Goal: Task Accomplishment & Management: Use online tool/utility

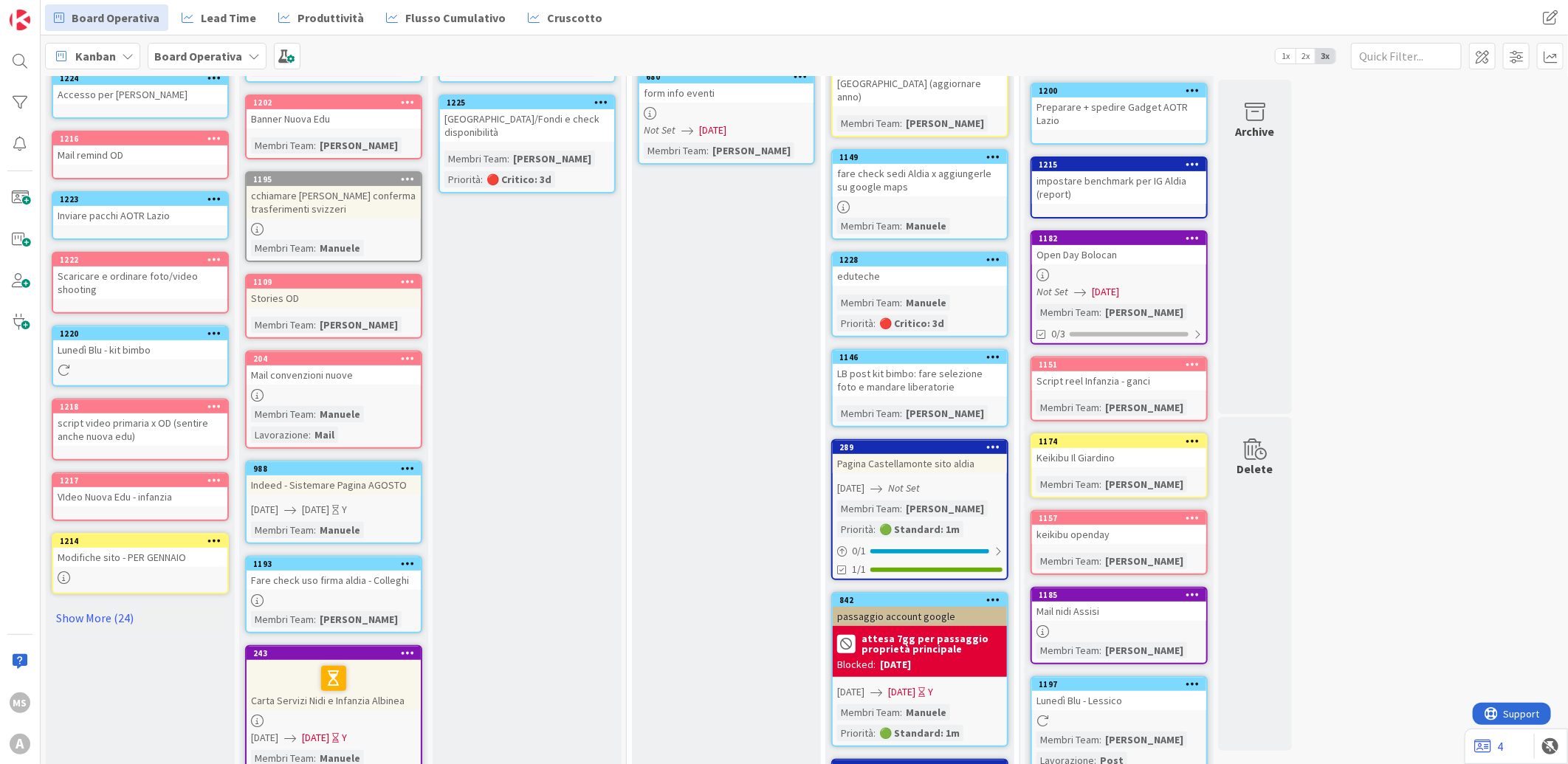
scroll to position [246, 0]
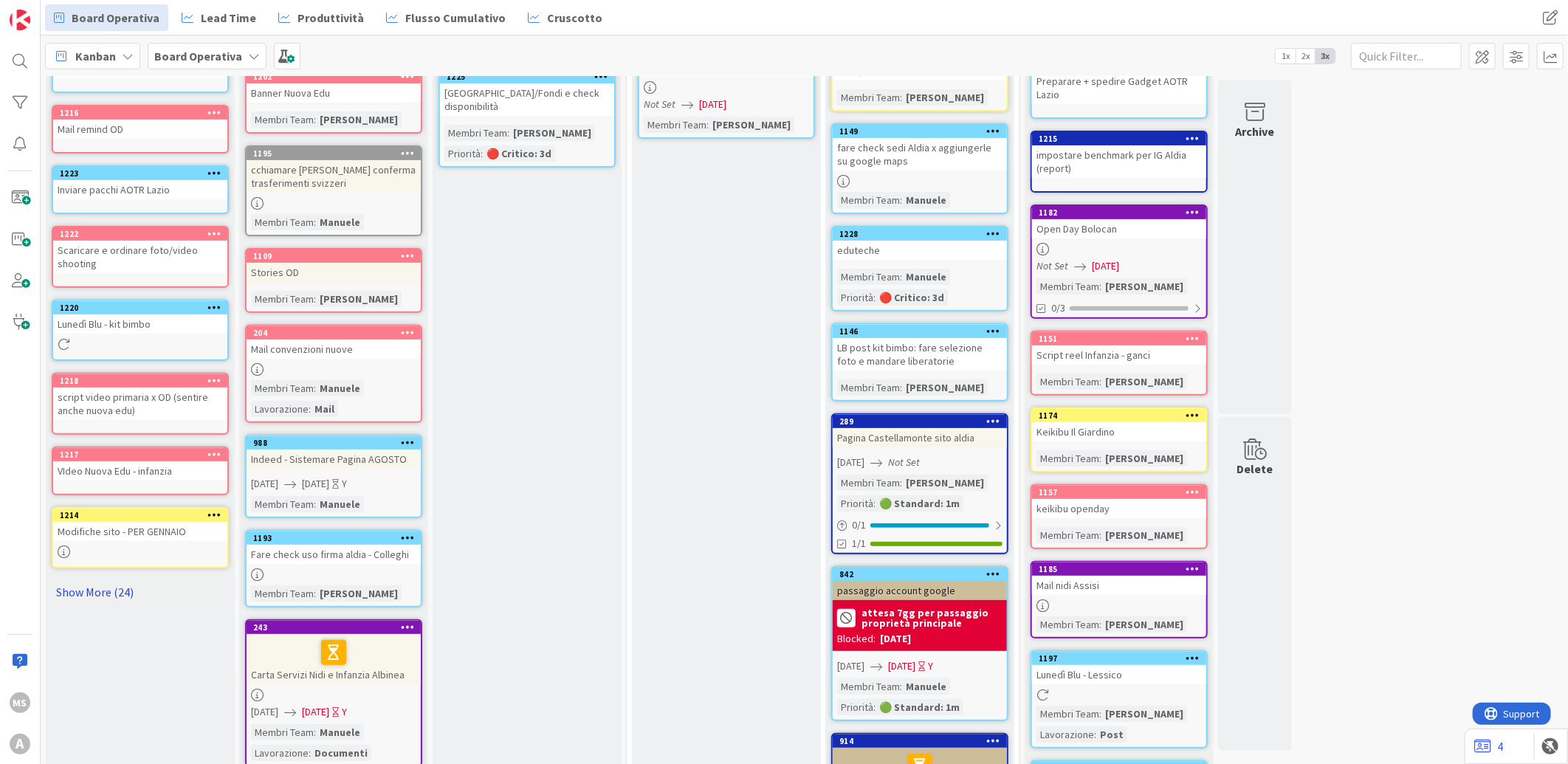
click at [110, 580] on link "Show More (24)" at bounding box center [140, 592] width 177 height 24
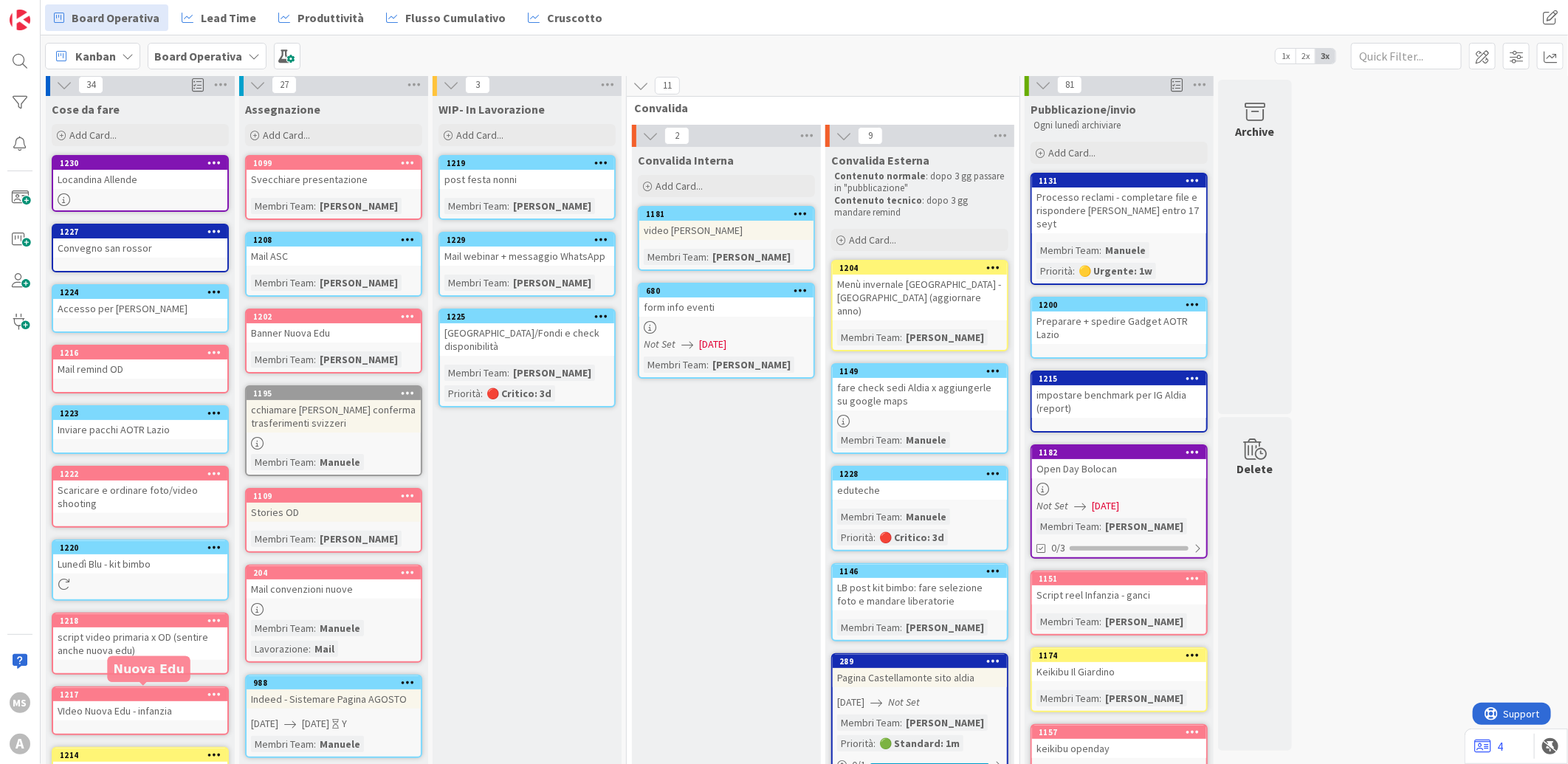
scroll to position [0, 0]
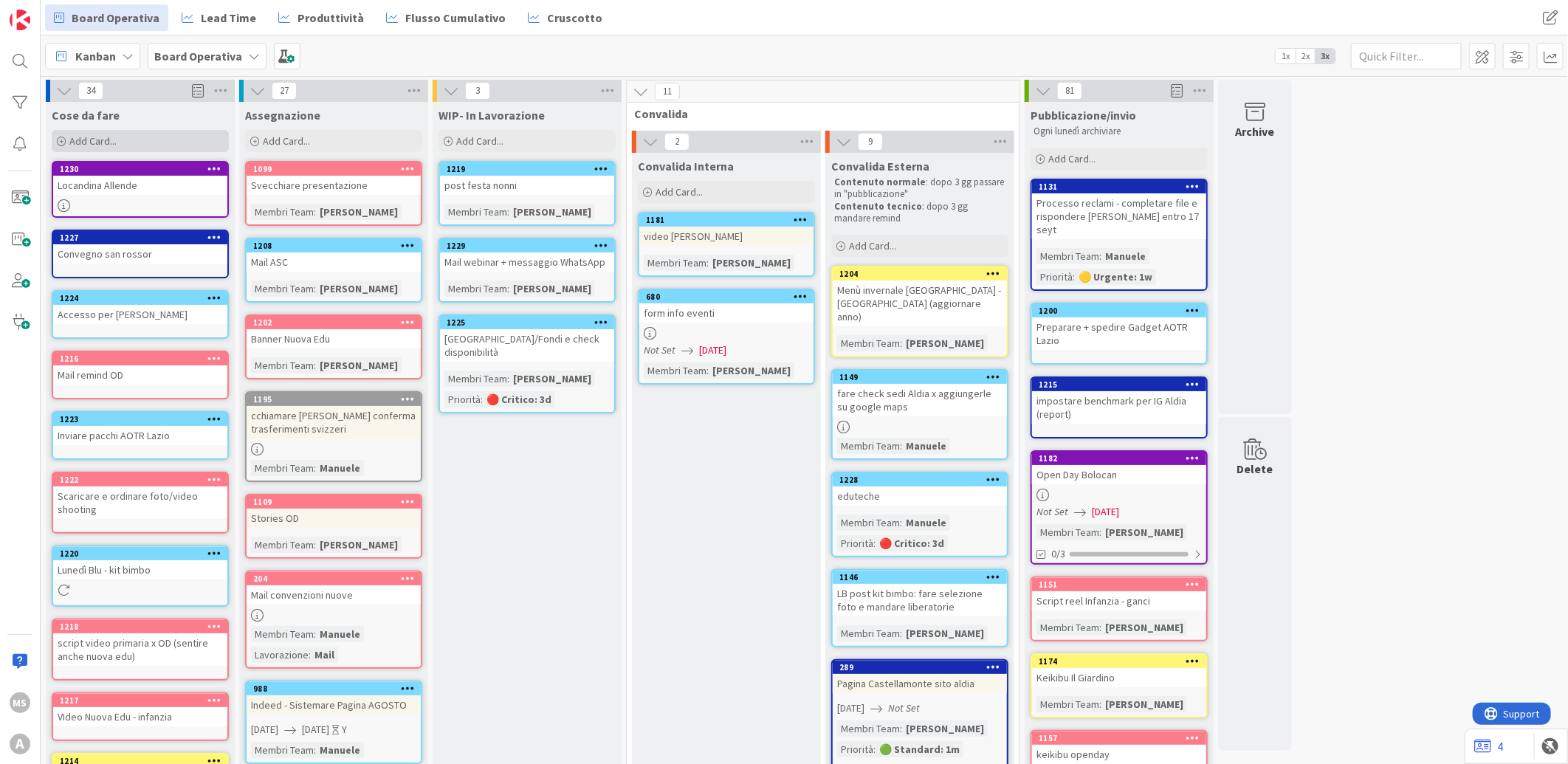
click at [171, 140] on div "Add Card..." at bounding box center [140, 141] width 177 height 22
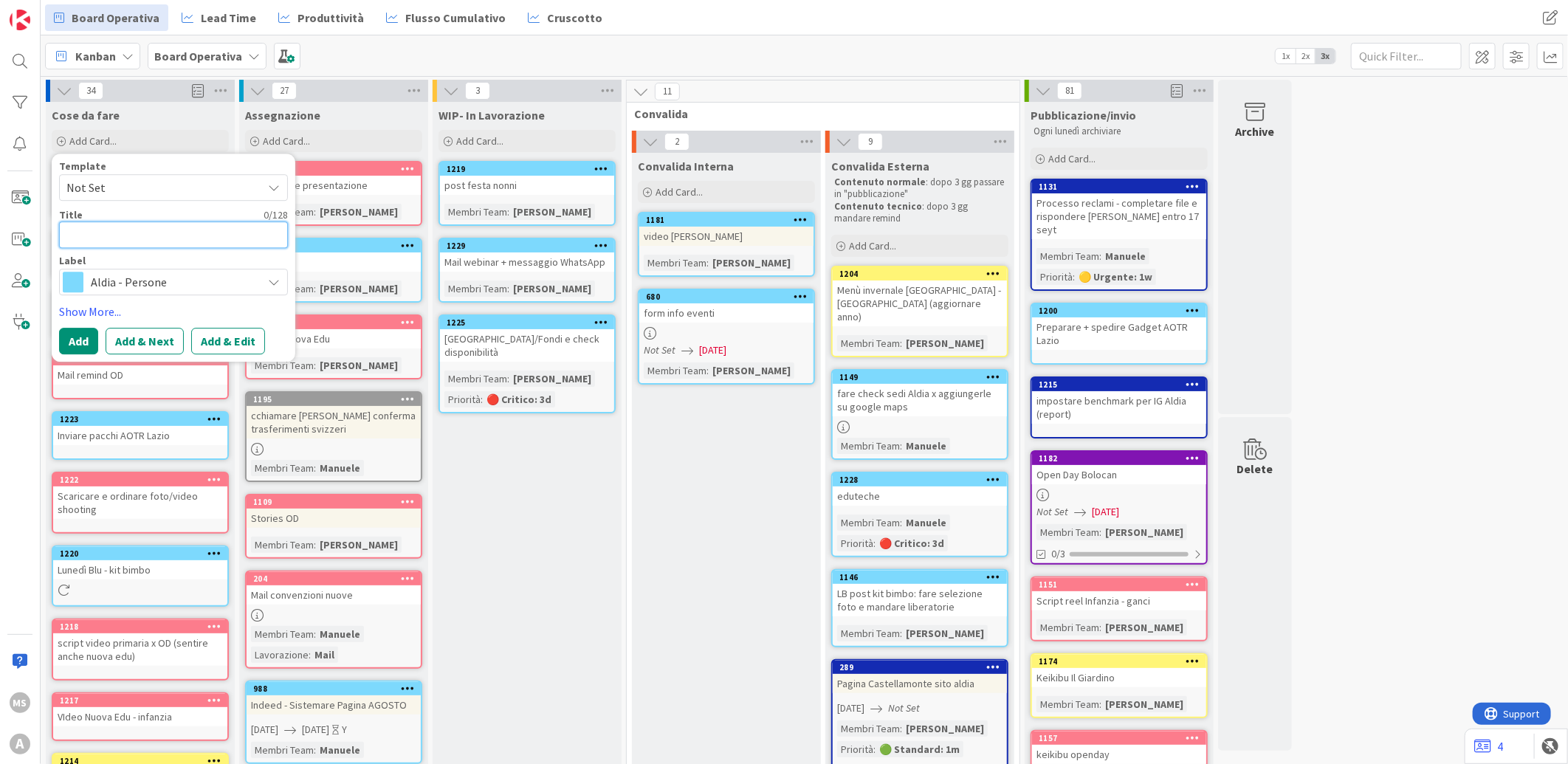
type textarea "p"
type textarea "x"
type textarea "po"
type textarea "x"
type textarea "pos"
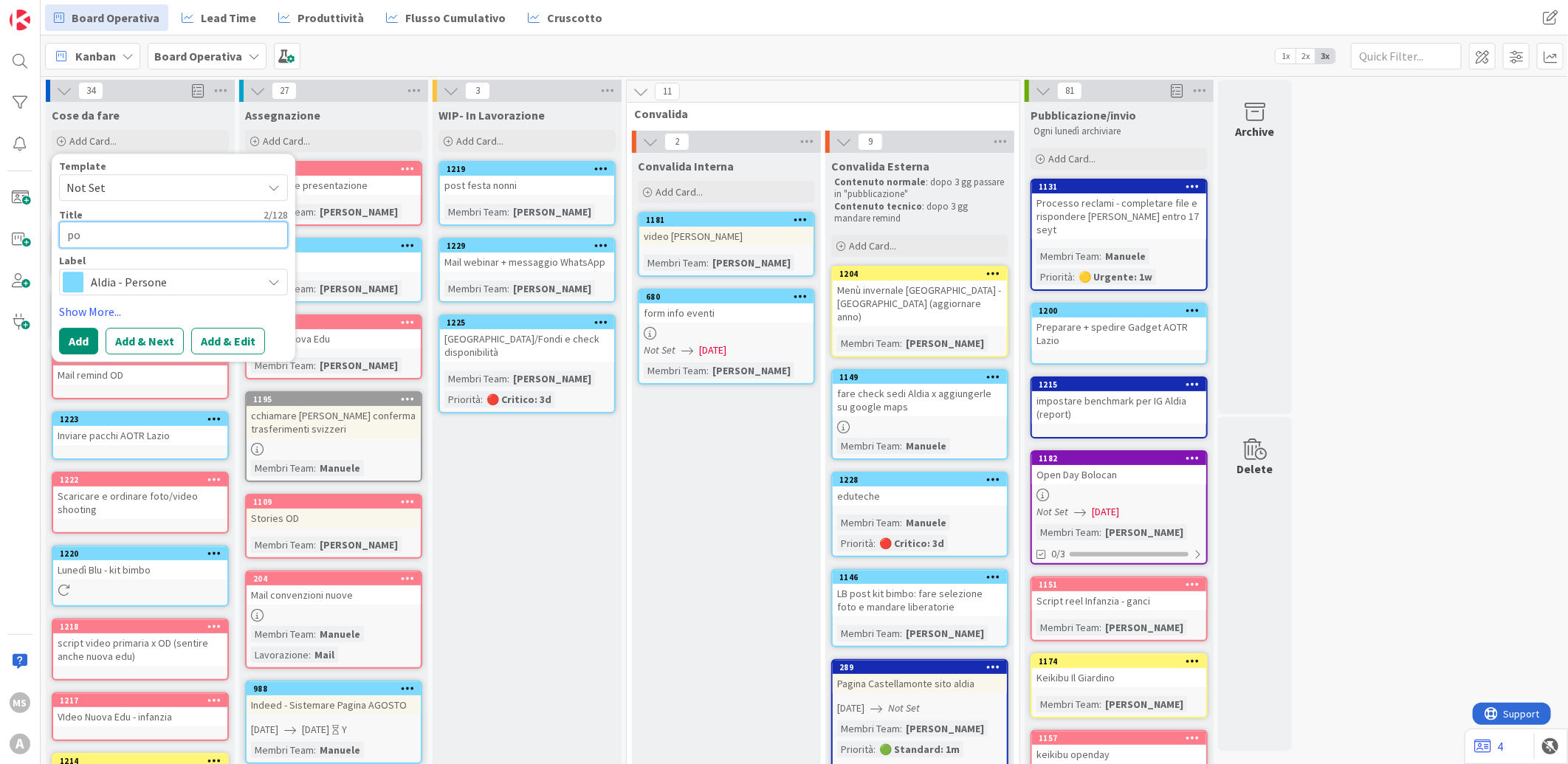
type textarea "x"
type textarea "post"
type textarea "x"
type textarea "post"
type textarea "x"
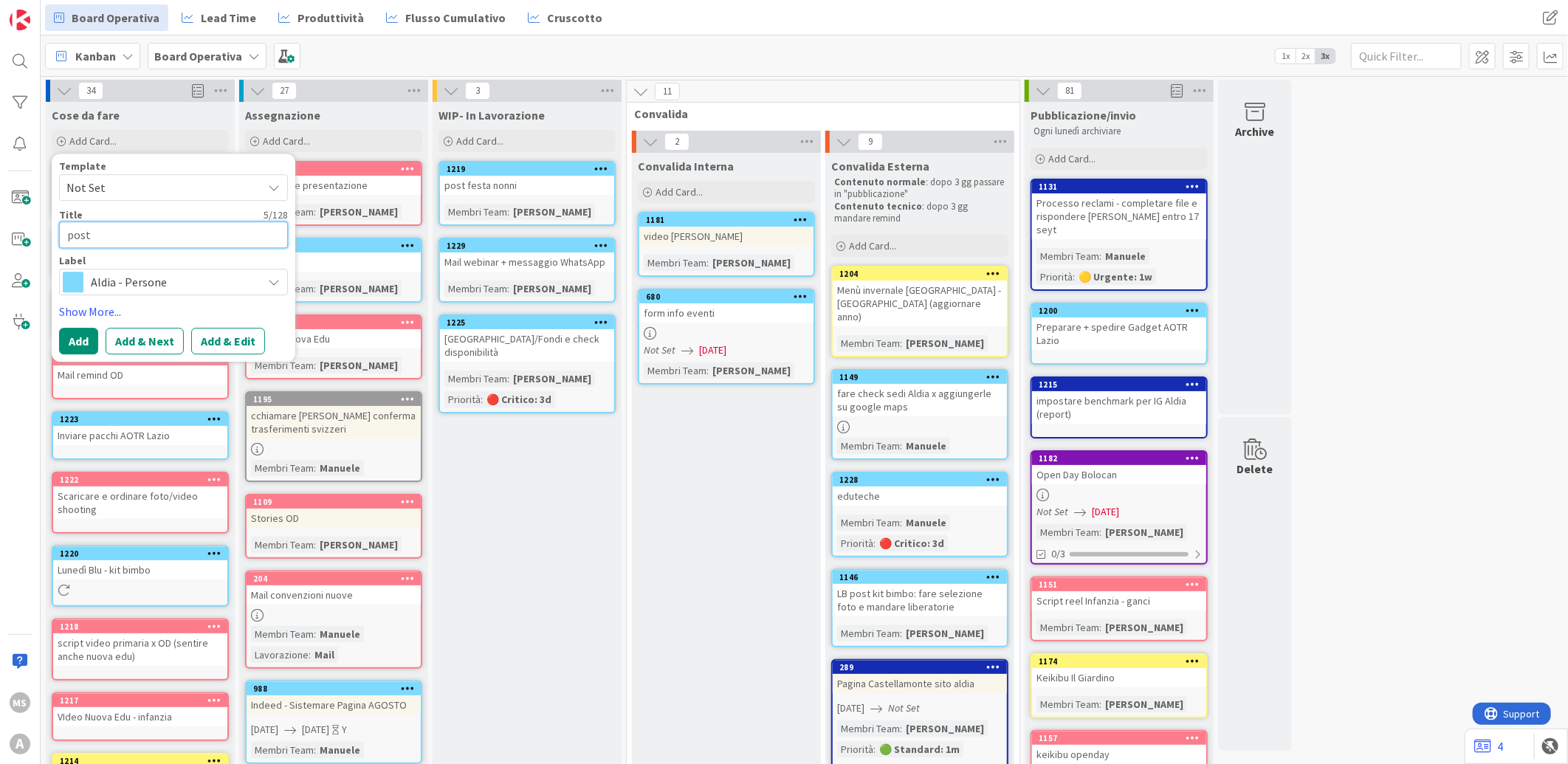
type textarea "post p"
type textarea "x"
type textarea "post po"
type textarea "x"
type textarea "post pos"
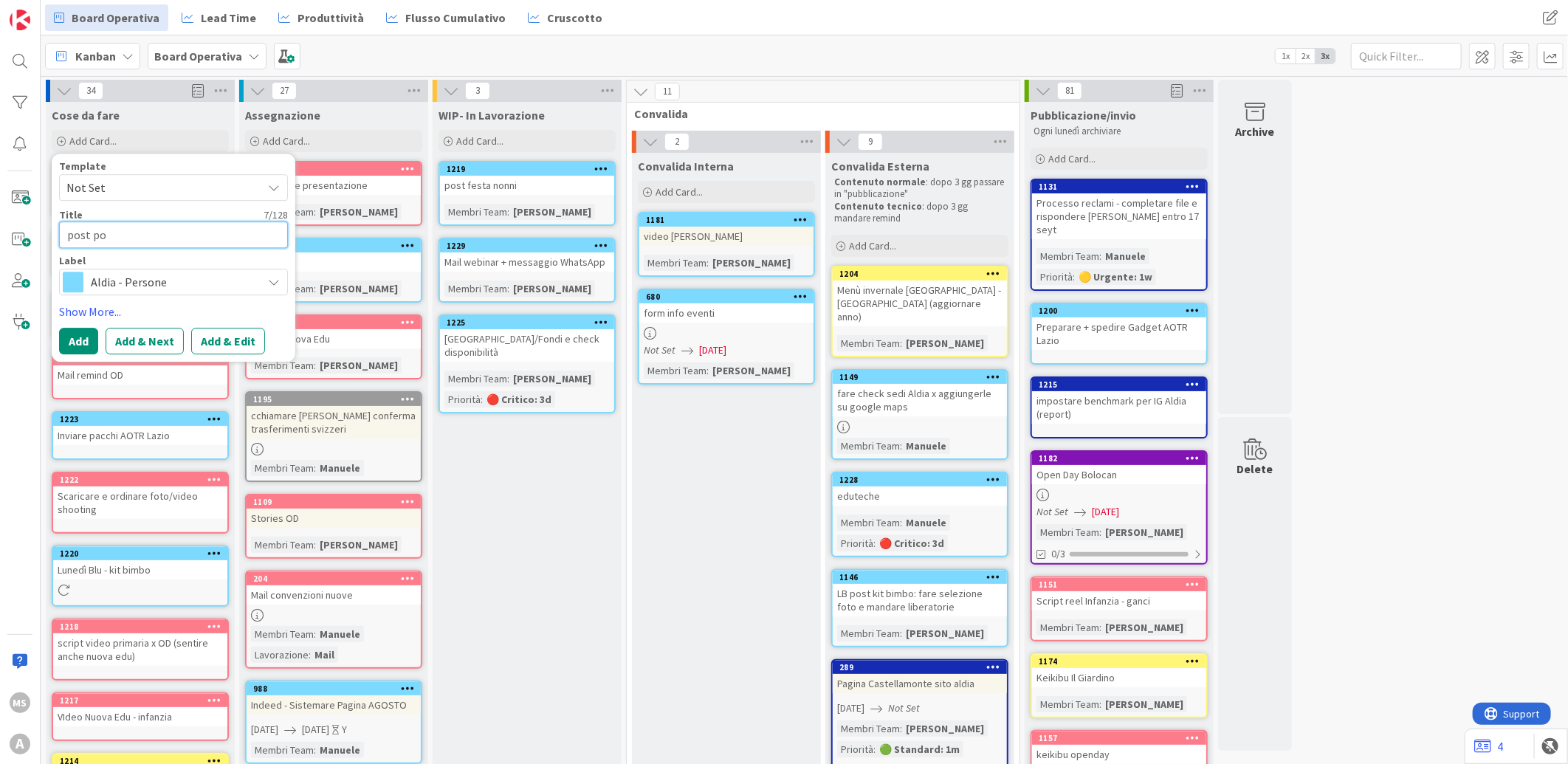
type textarea "x"
type textarea "post post"
type textarea "x"
type textarea "post posti"
type textarea "x"
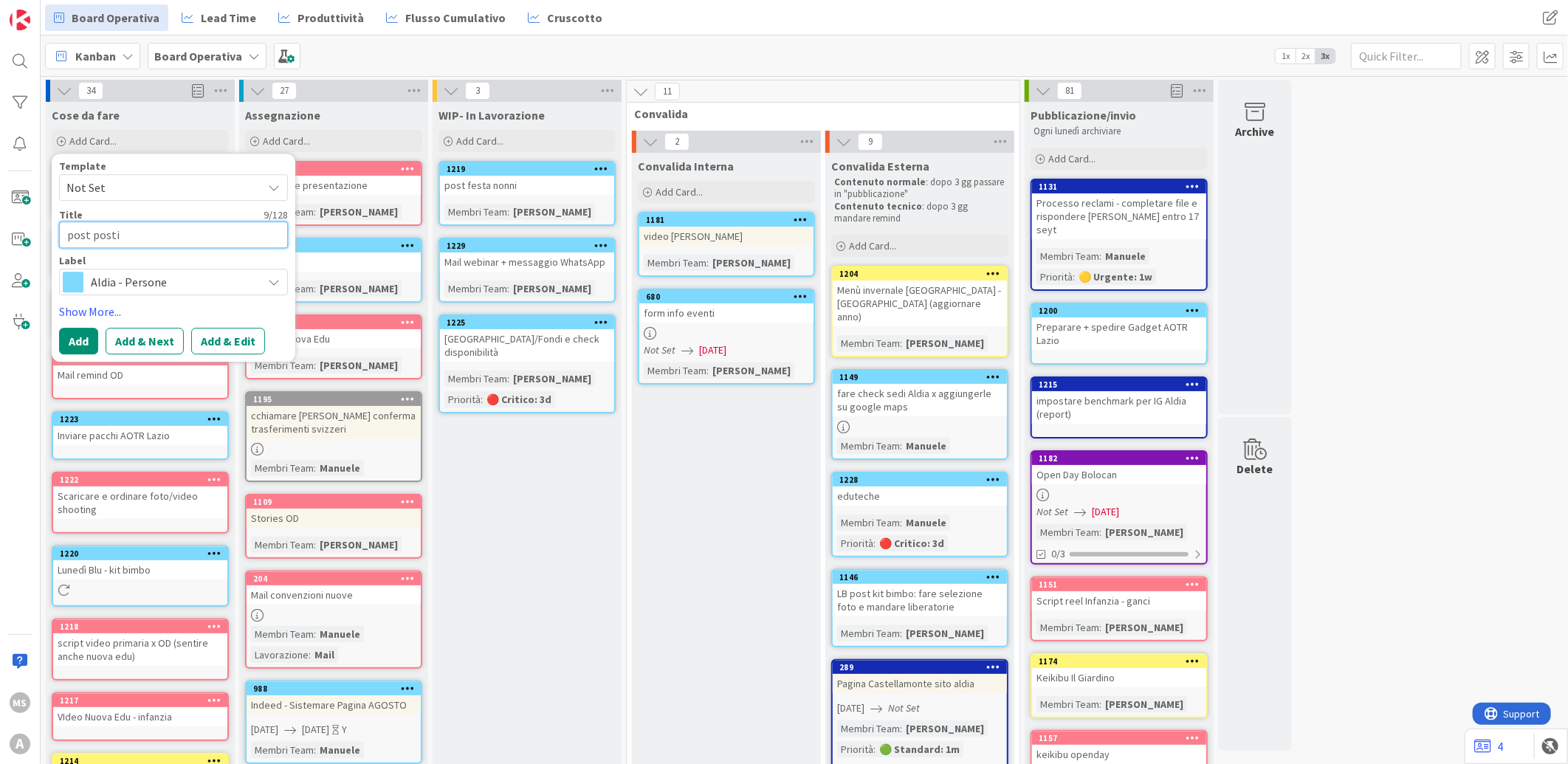
type textarea "post posti"
type textarea "x"
type textarea "post posti l"
type textarea "x"
type textarea "post posti li"
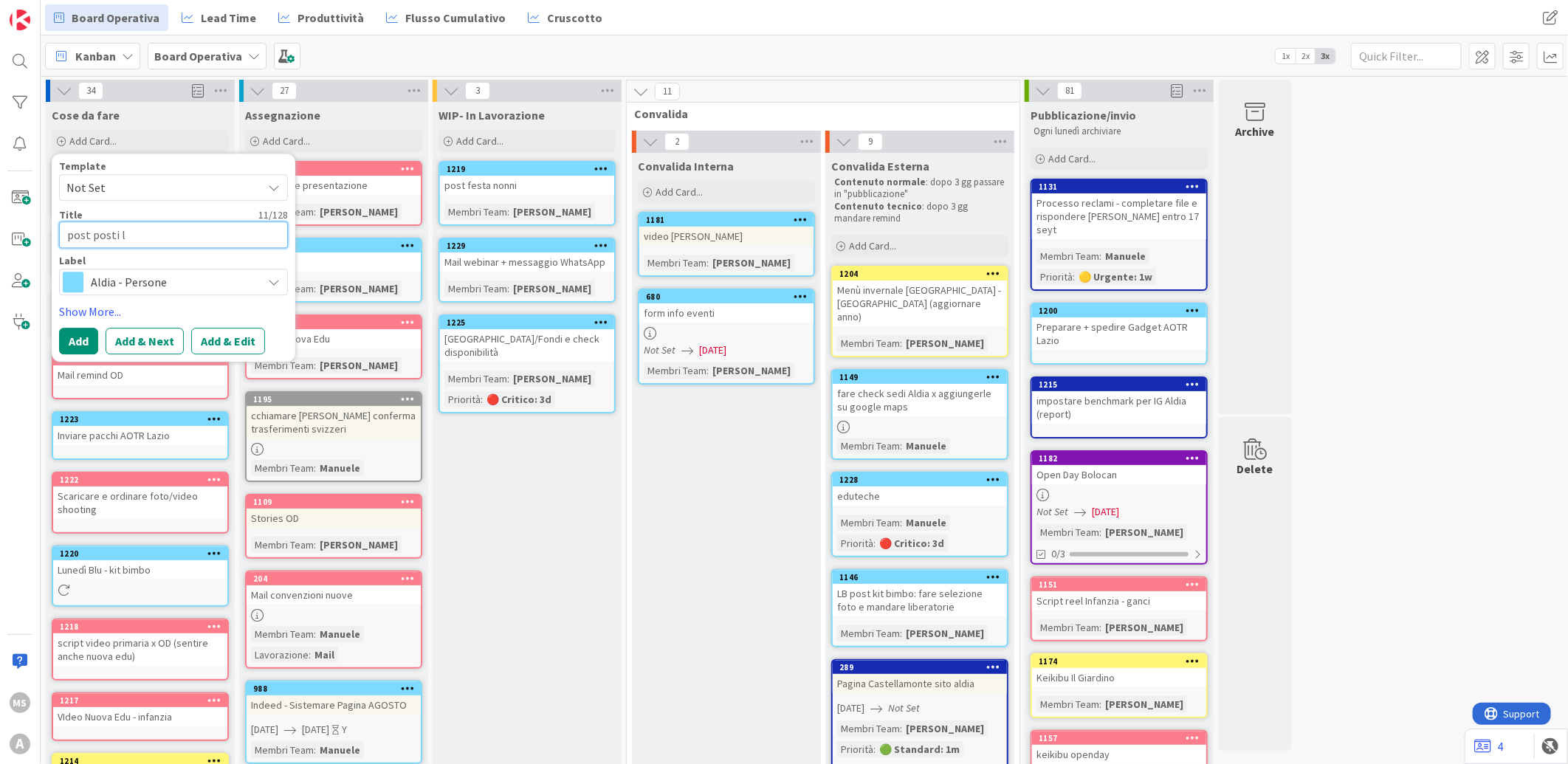
type textarea "x"
type textarea "post posti lib"
type textarea "x"
type textarea "post posti libe"
type textarea "x"
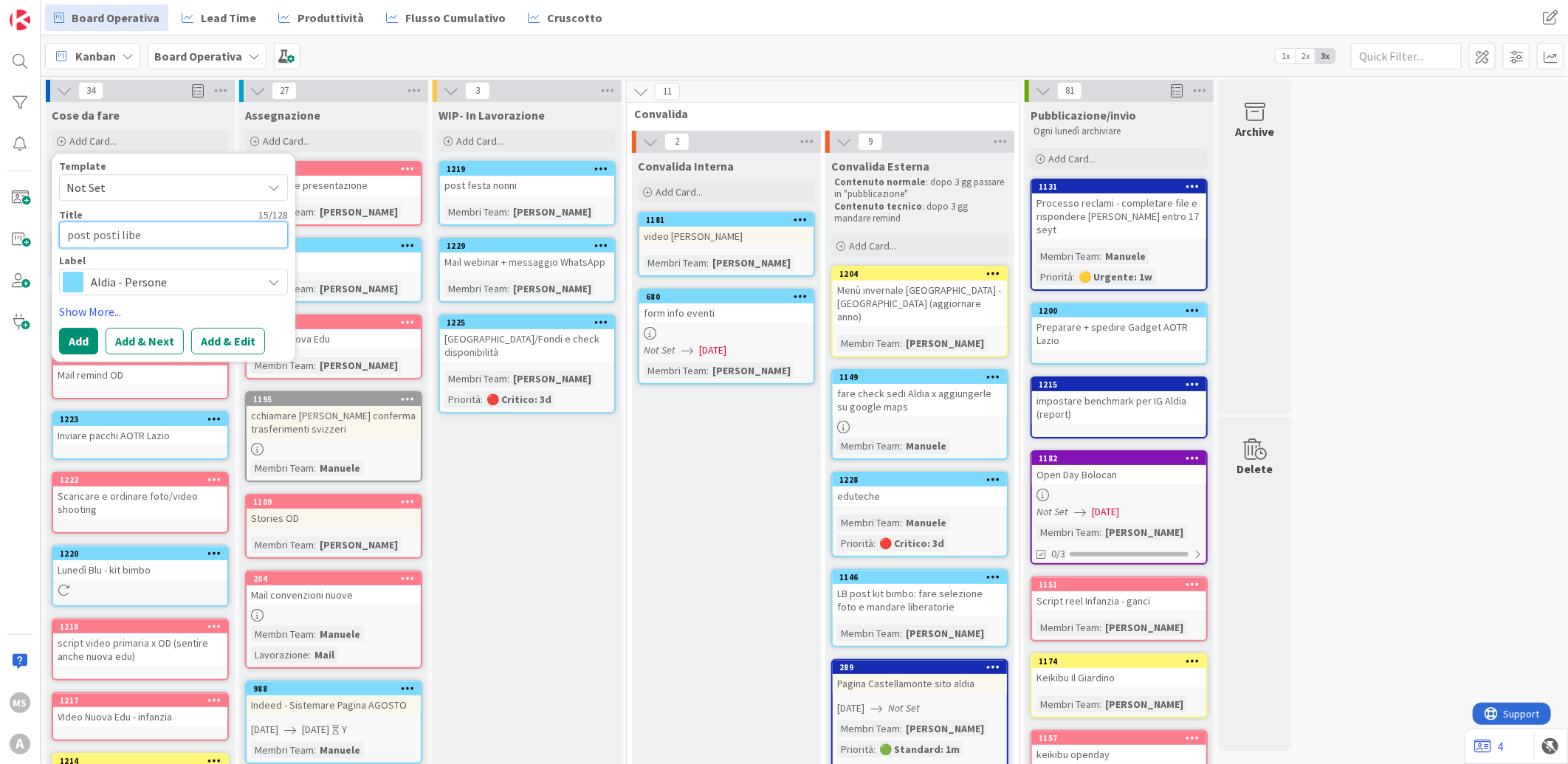
type textarea "post posti liber"
type textarea "x"
type textarea "post posti liberi"
type textarea "x"
type textarea "post posti liberi"
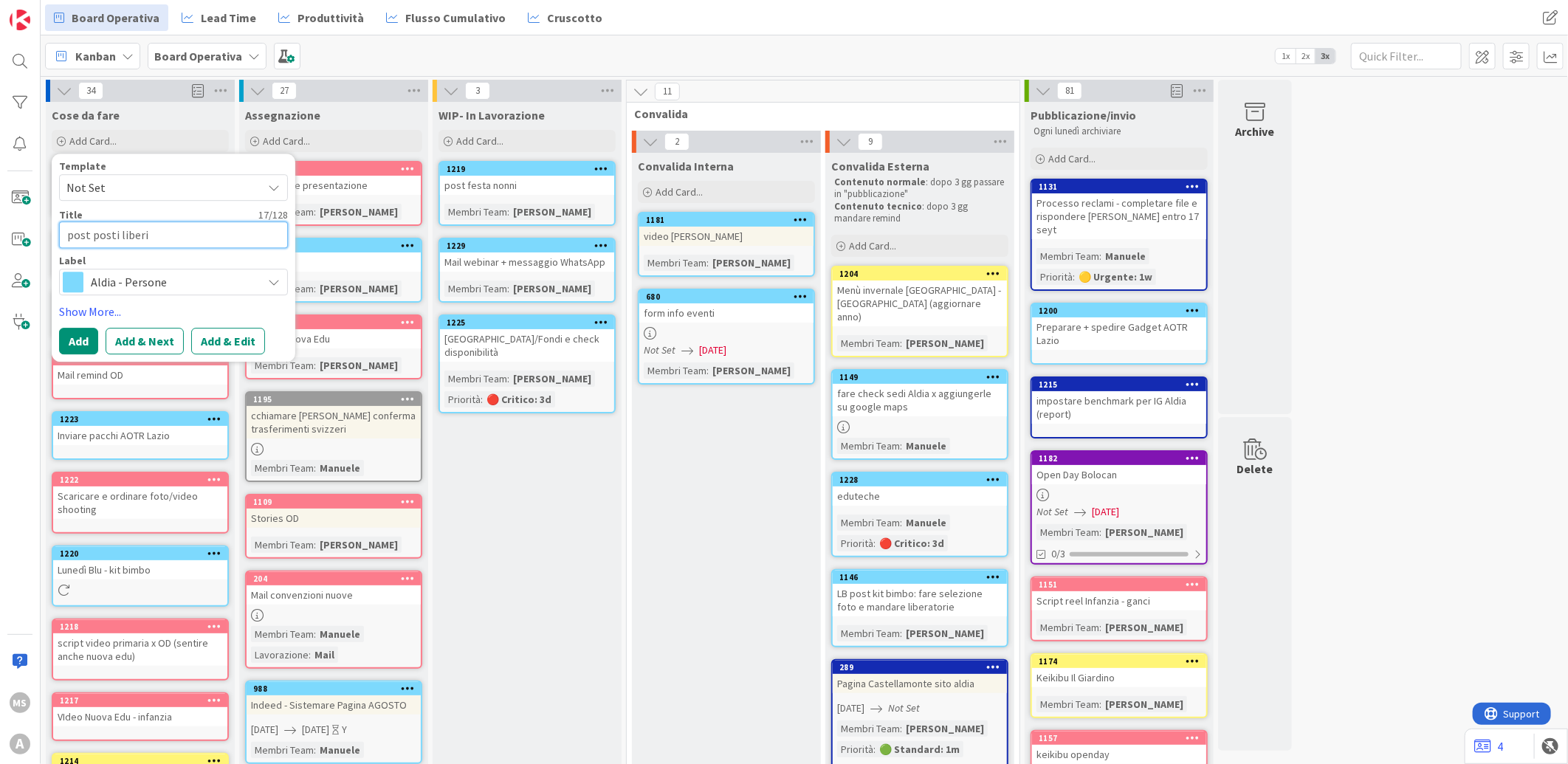
type textarea "x"
type textarea "post posti liberi p"
type textarea "x"
type textarea "post posti liberi pr"
type textarea "x"
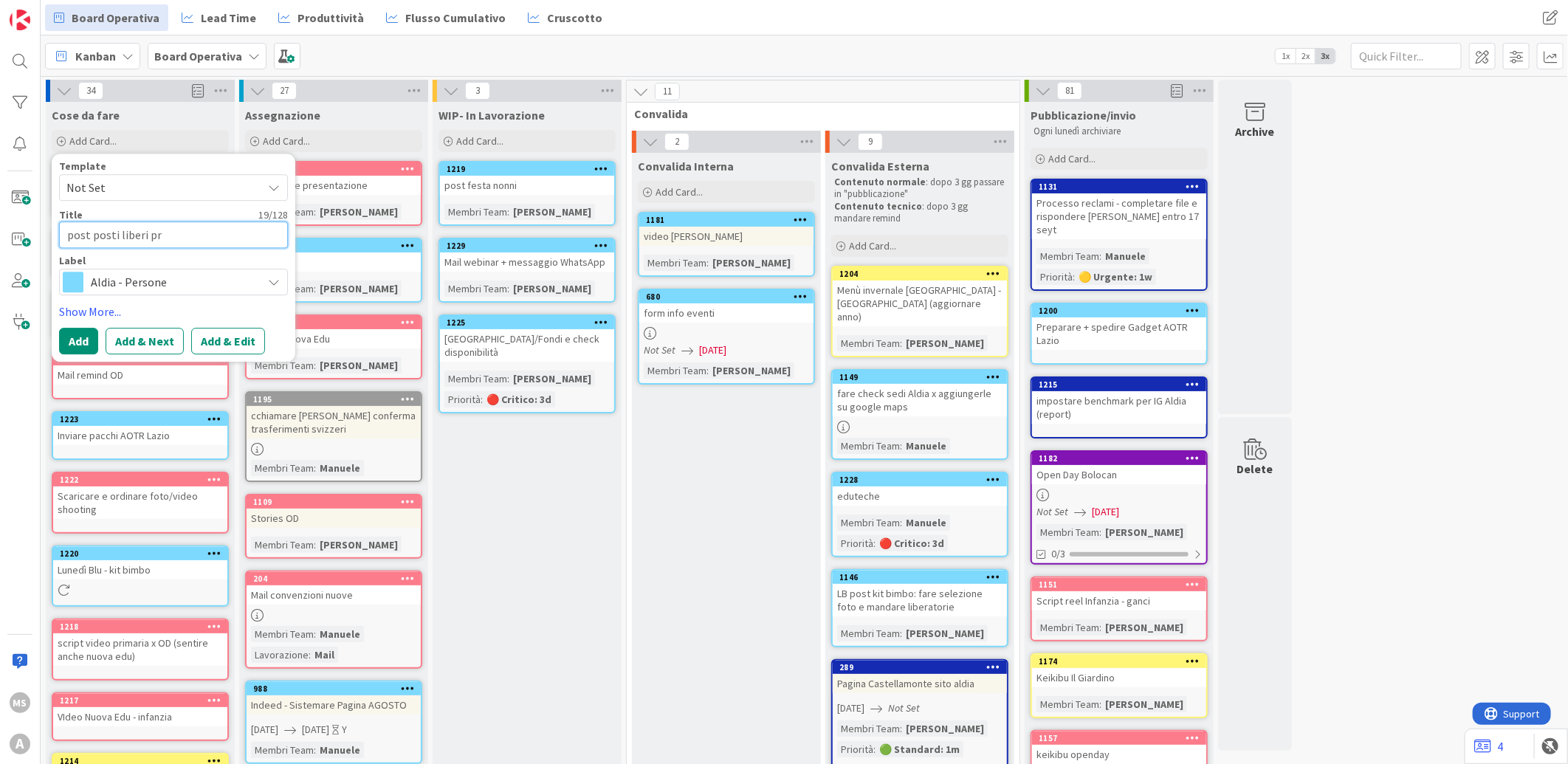
type textarea "post posti liberi pri"
type textarea "x"
type textarea "post posti liberi priv"
type textarea "x"
type textarea "post posti liberi priva"
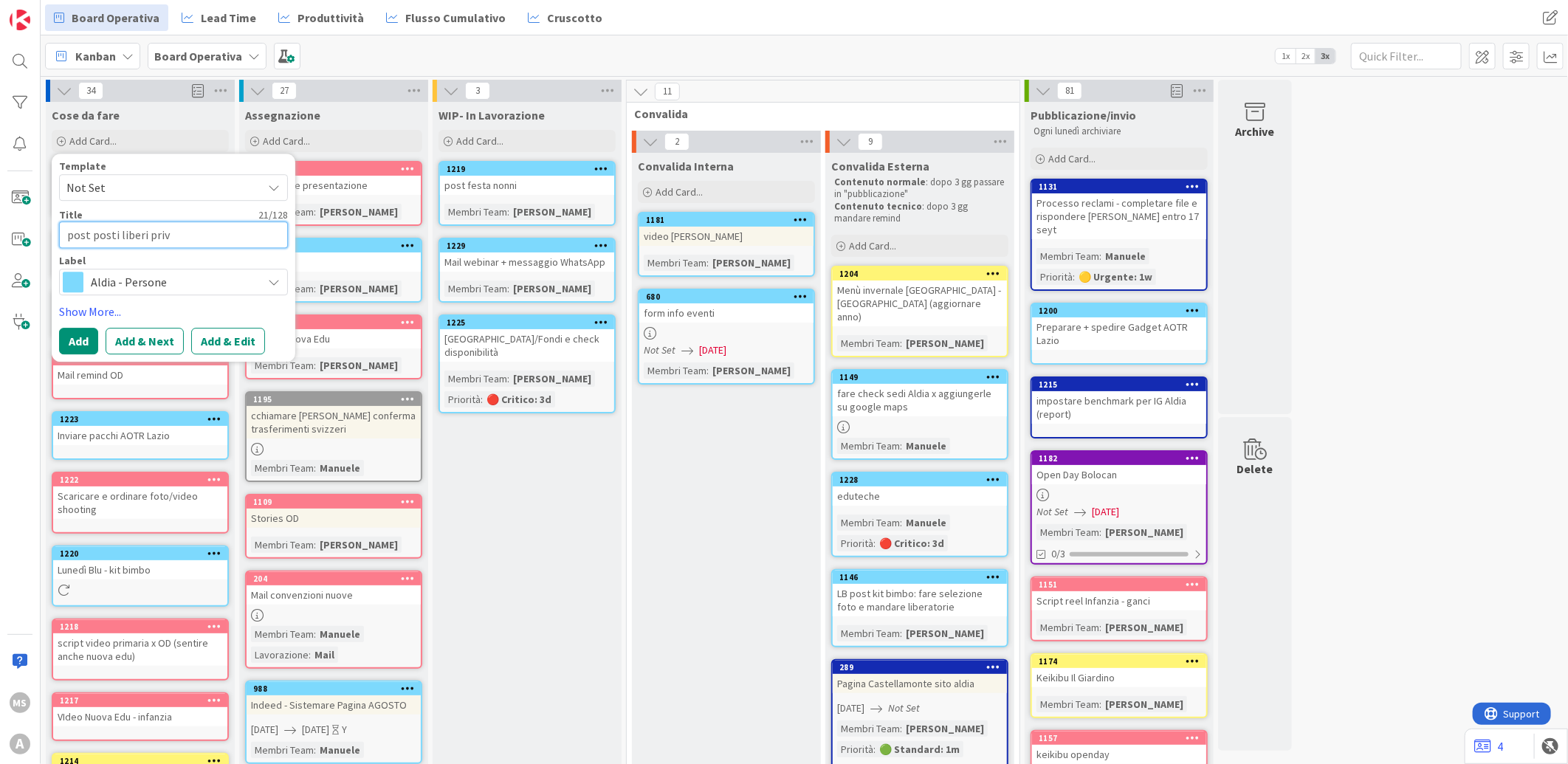
type textarea "x"
type textarea "post posti liberi privat"
type textarea "x"
type textarea "post posti liberi privati"
type textarea "x"
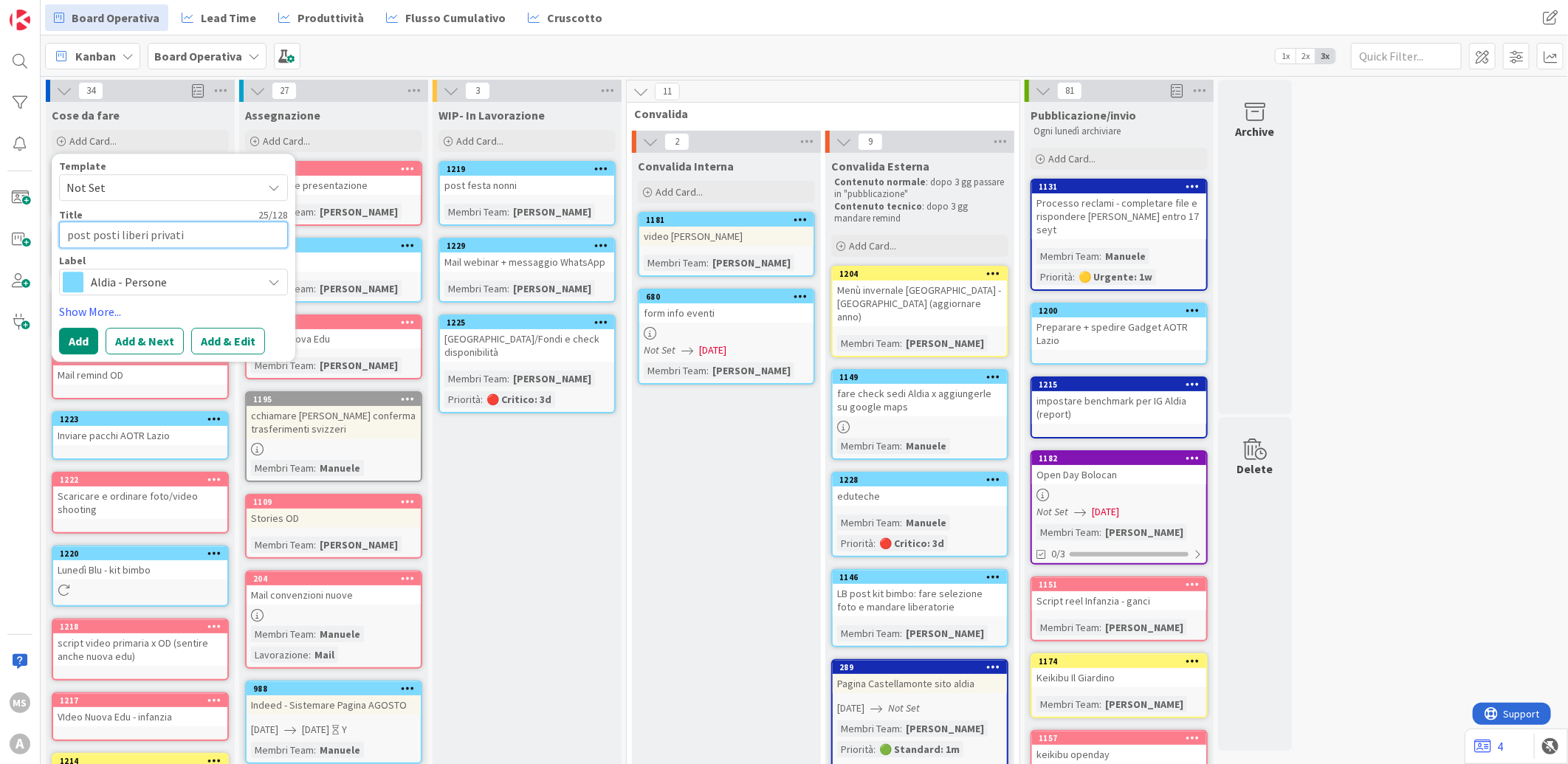
type textarea "post posti liberi privati"
type textarea "x"
type textarea "post posti liberi privati n"
type textarea "x"
type textarea "post posti liberi privati ni"
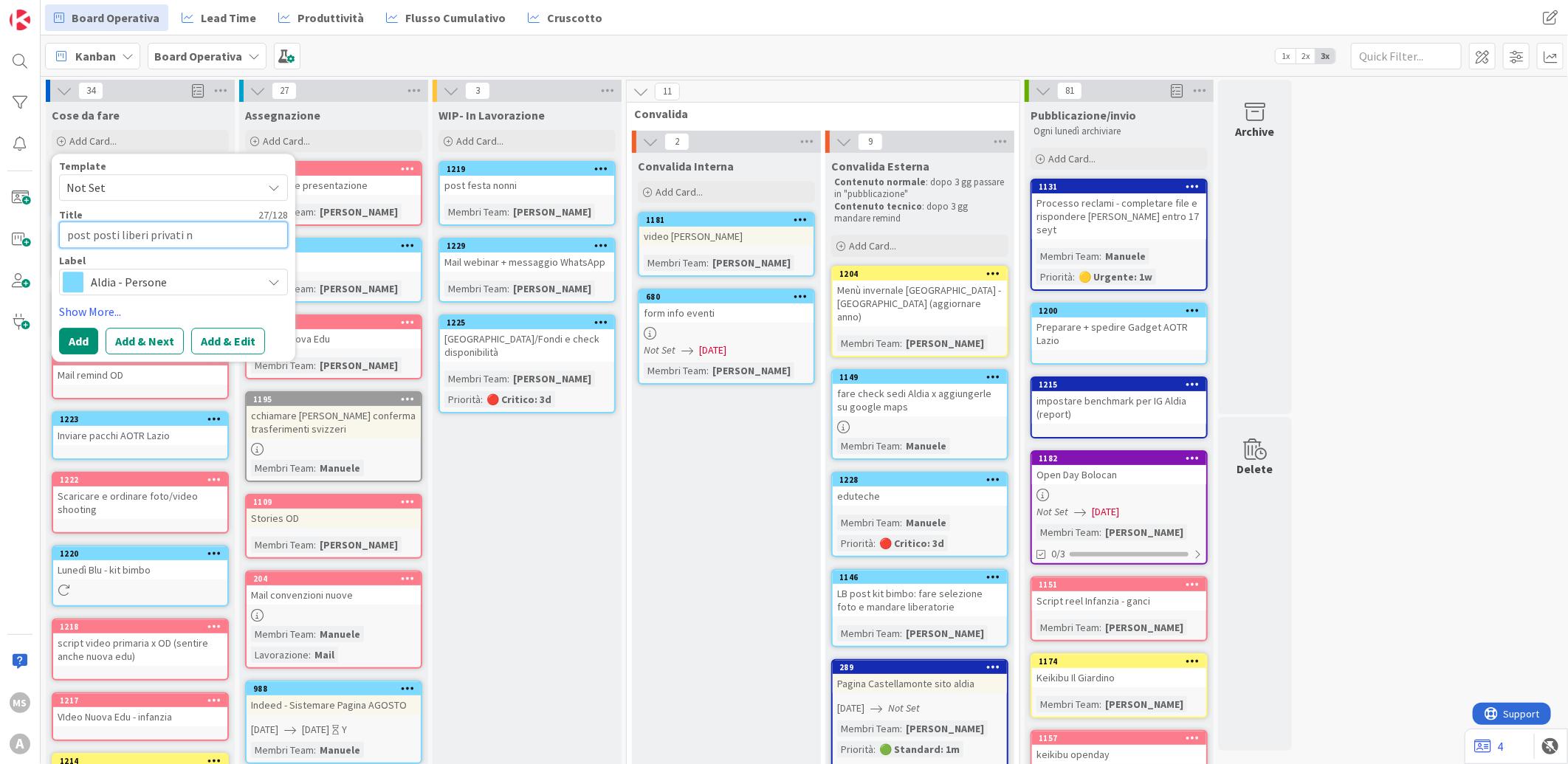
type textarea "x"
type textarea "post posti liberi privati nig"
type textarea "x"
type textarea "post posti liberi privati nigo"
type textarea "x"
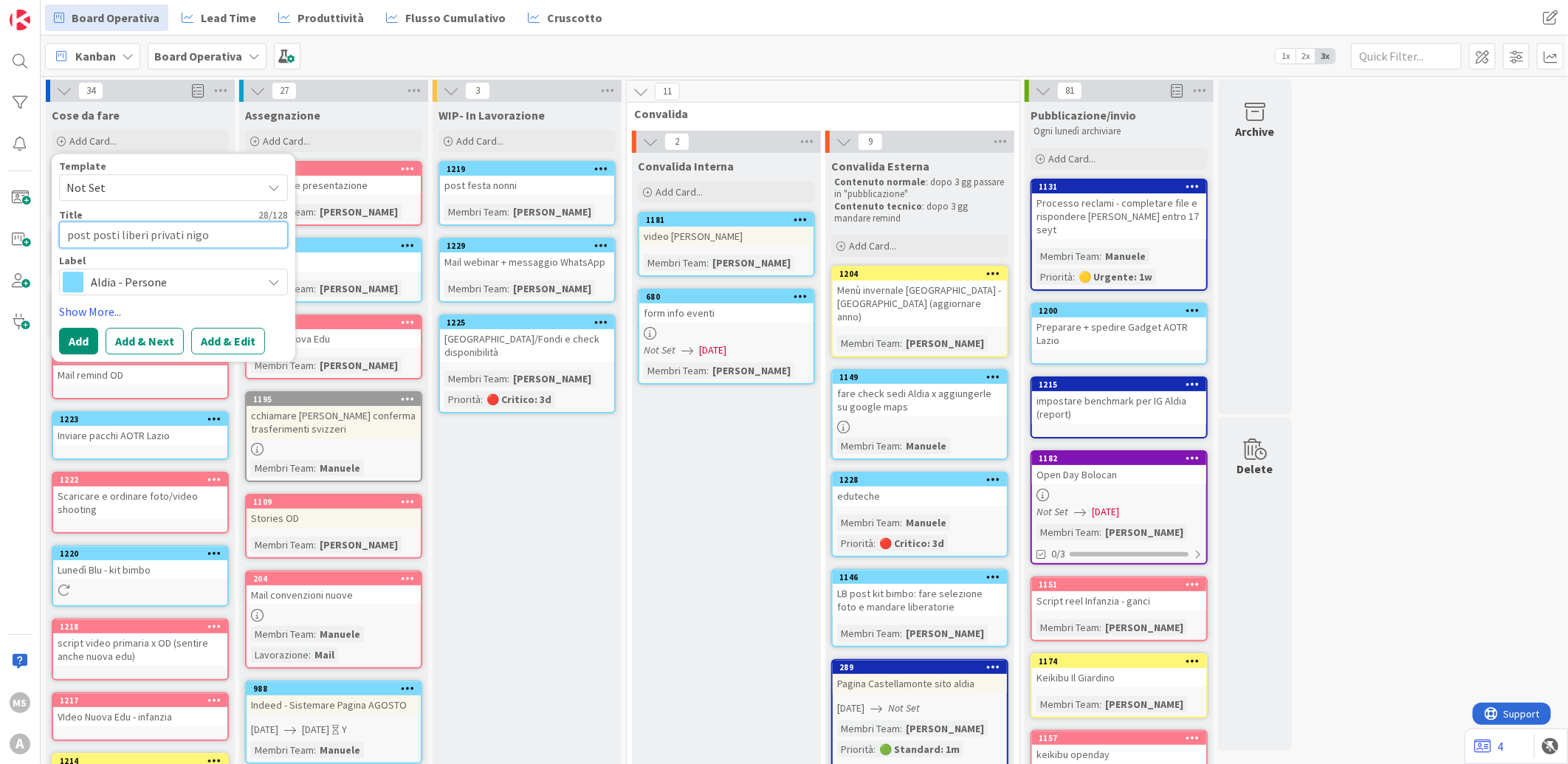
type textarea "post posti liberi privati nigo"
type textarea "x"
type textarea "post posti liberi privati nigo g"
type textarea "x"
type textarea "post posti liberi privati nigo ga"
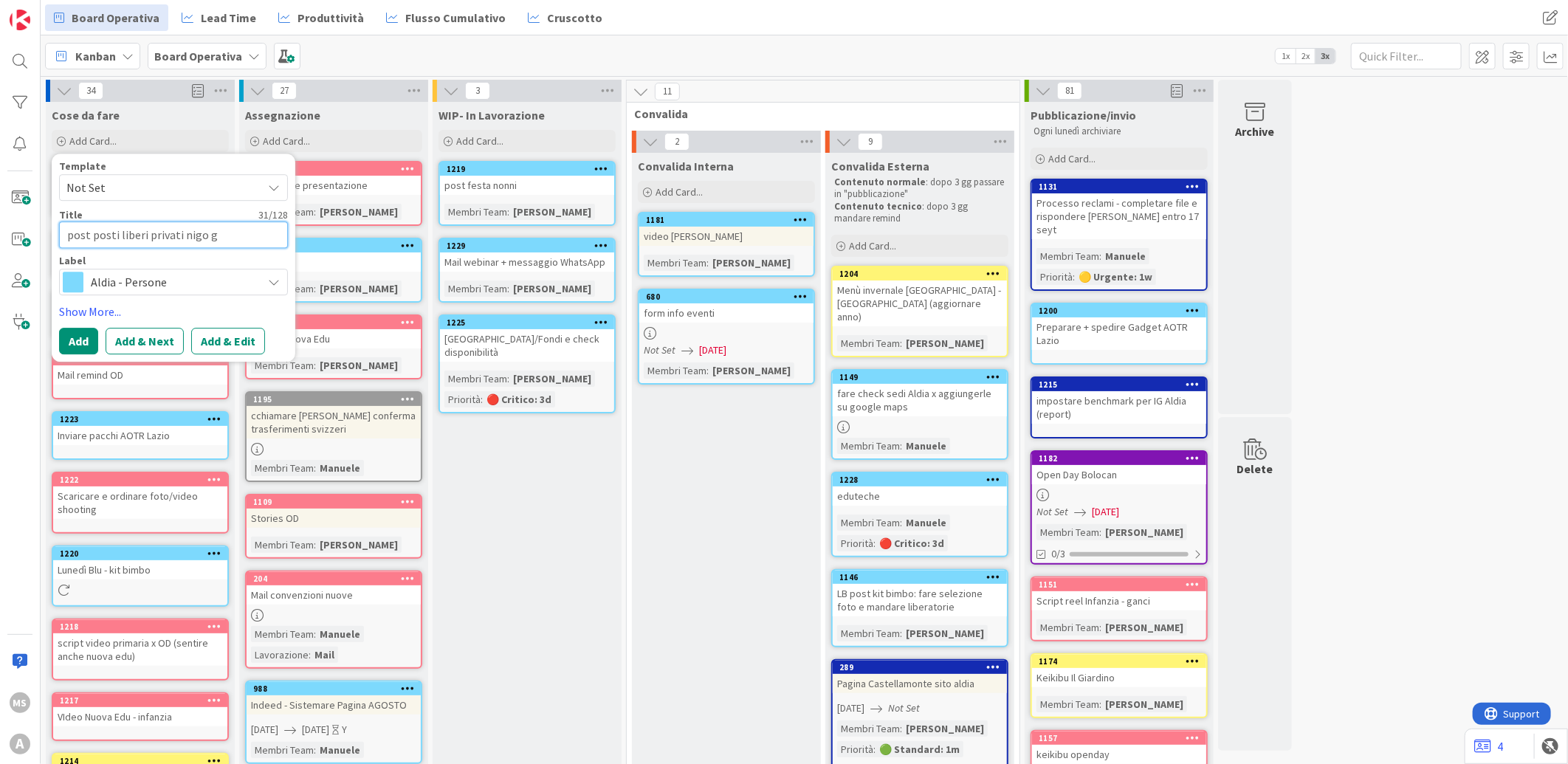
type textarea "x"
type textarea "post posti liberi privati nigo gar"
type textarea "x"
type textarea "post posti liberi privati nigo garl"
type textarea "x"
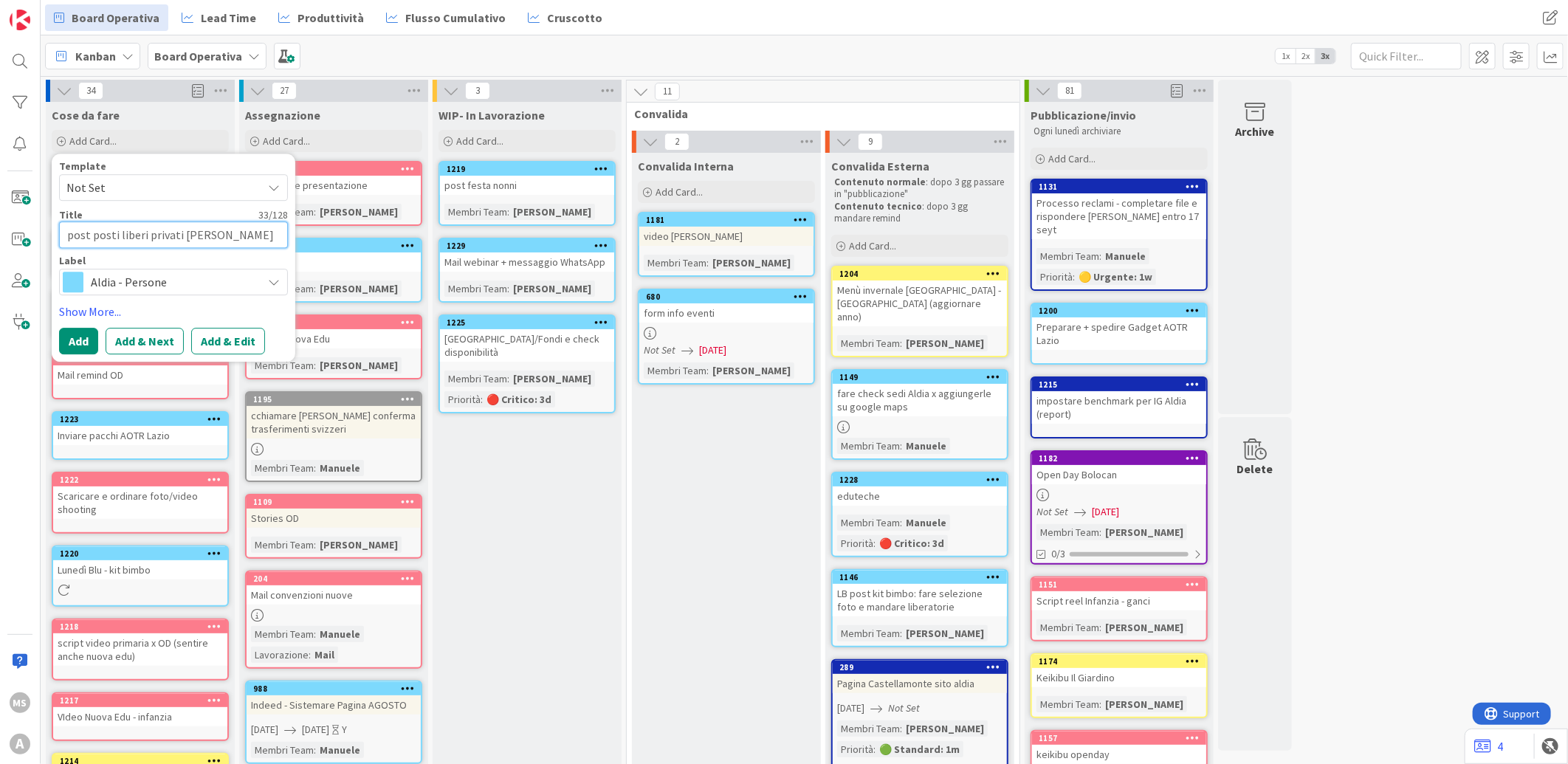
type textarea "post posti liberi privati nigo garla"
type textarea "x"
type textarea "post posti liberi privati nigo garlas"
type textarea "x"
type textarea "post posti liberi privati nigo garlasc"
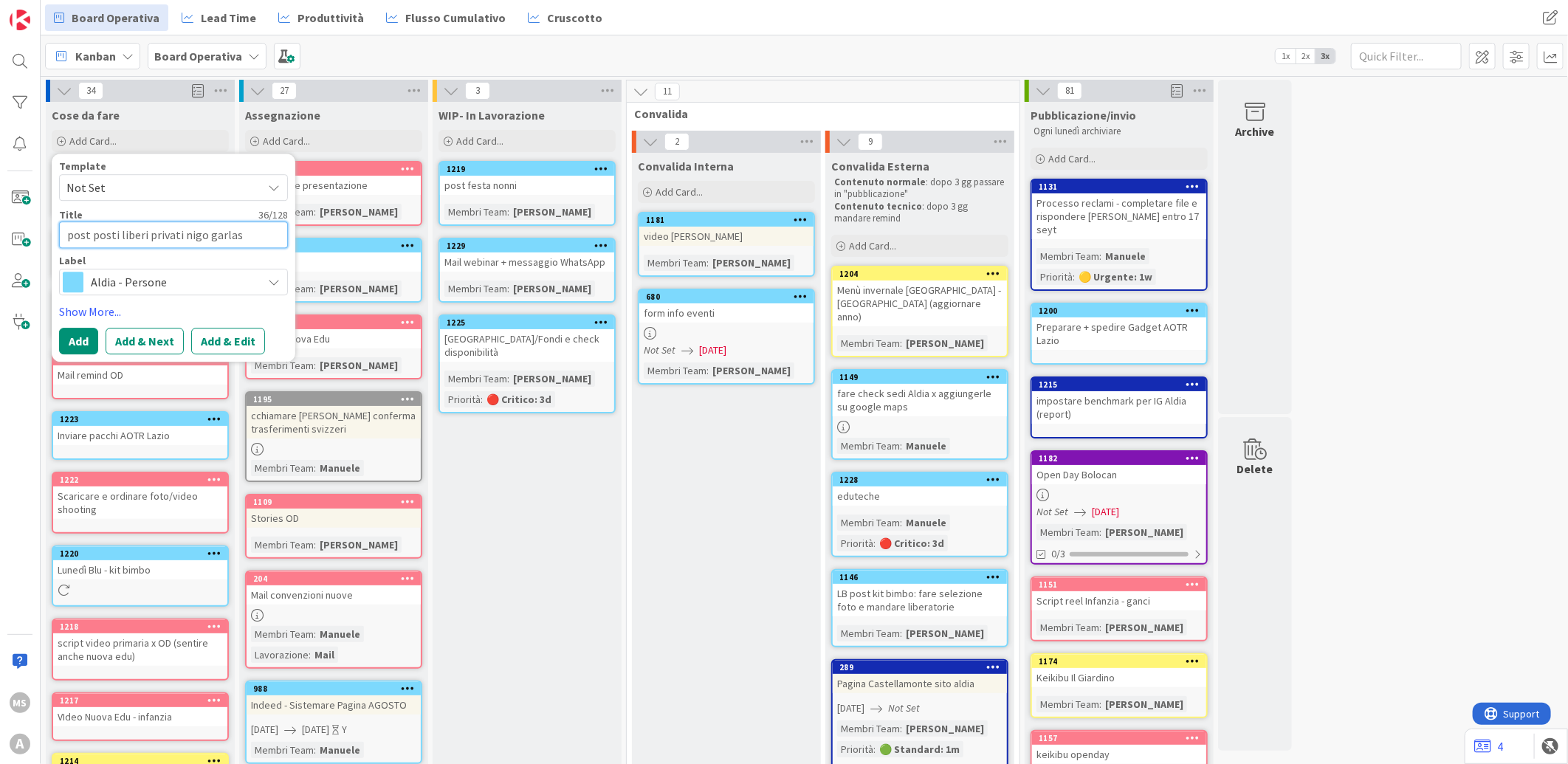
type textarea "x"
type textarea "post posti liberi privati nigo garlasco"
type textarea "x"
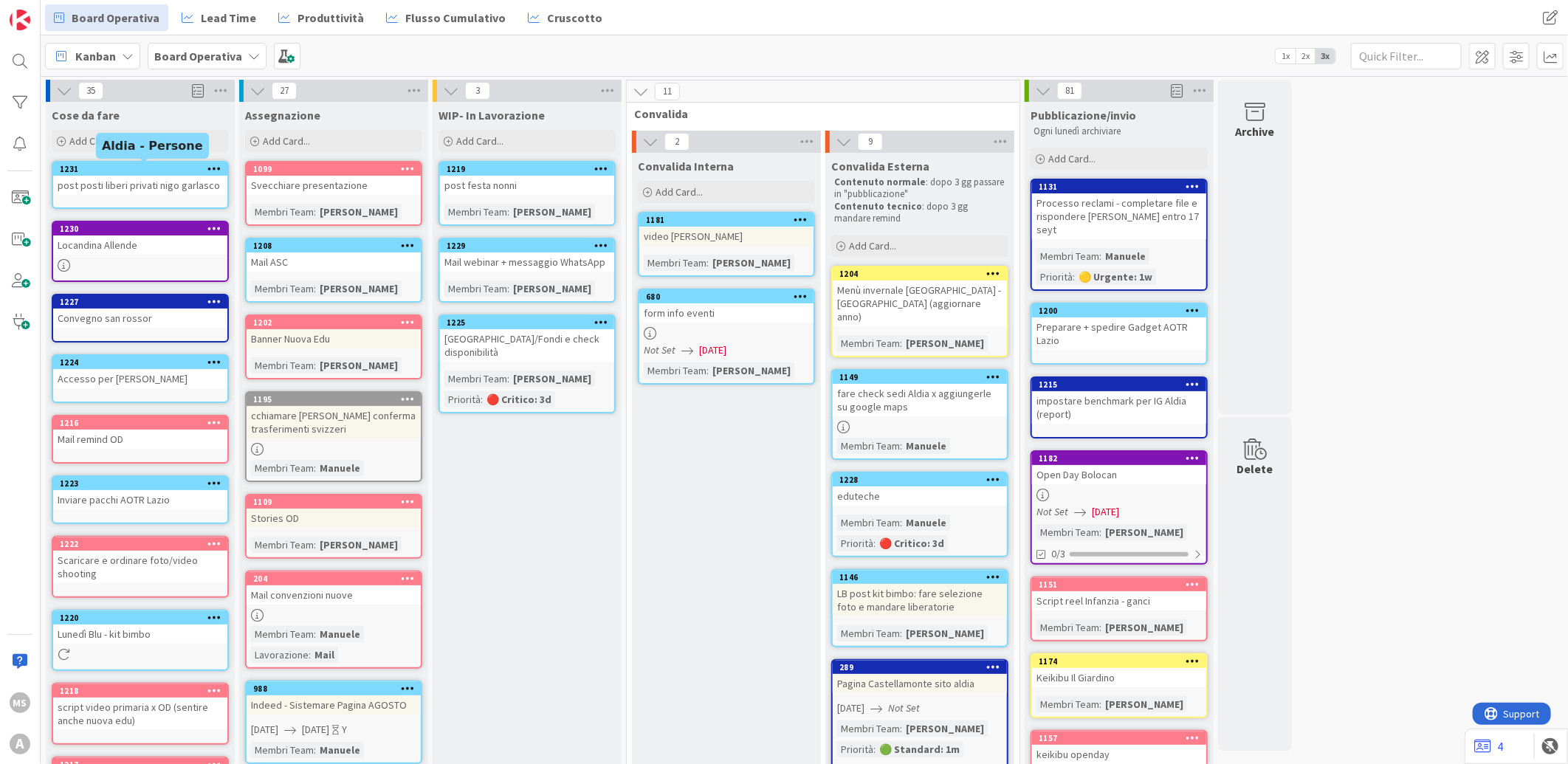
click at [183, 165] on div "1231" at bounding box center [143, 169] width 167 height 10
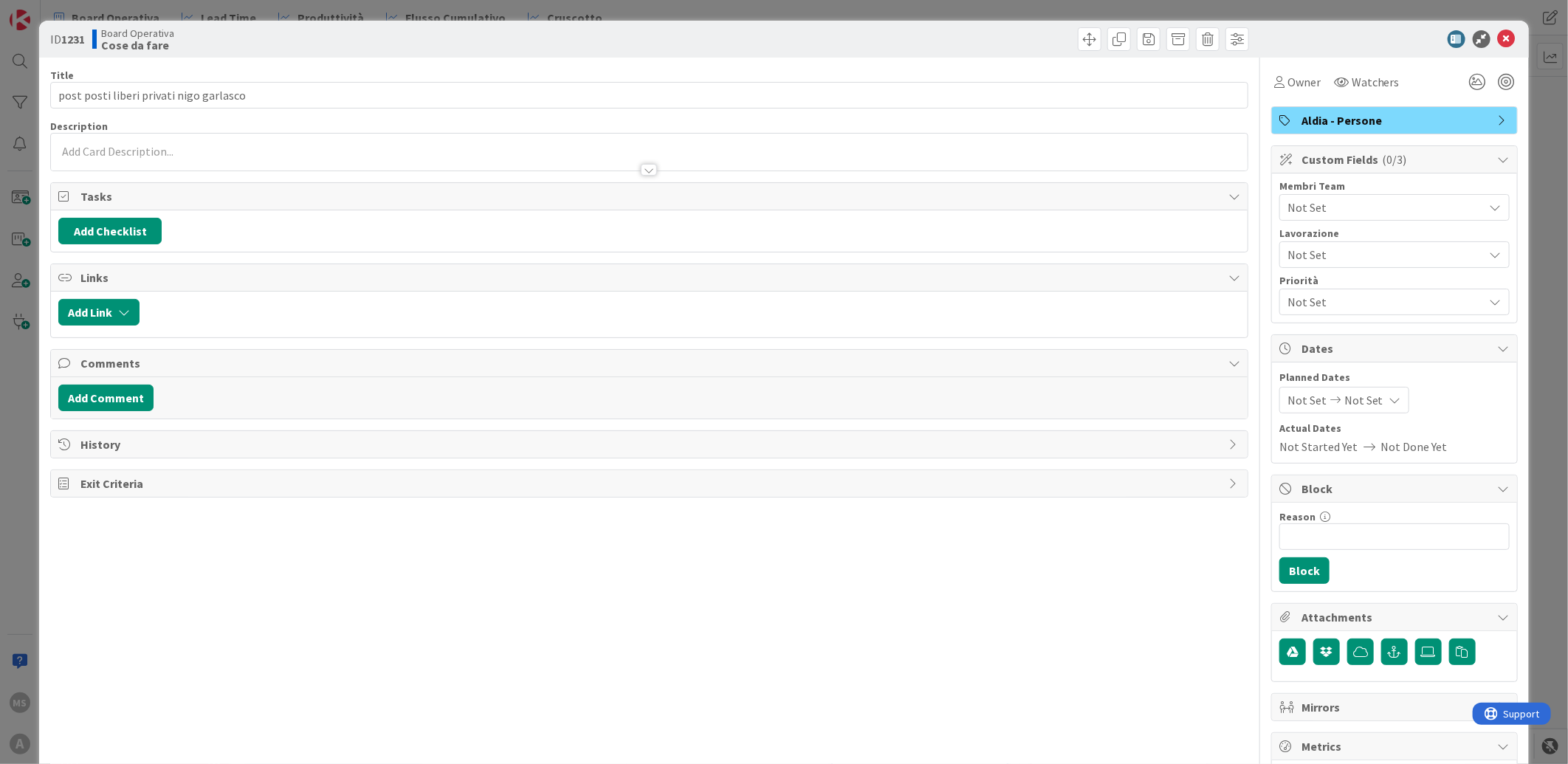
click at [1370, 201] on span "Not Set" at bounding box center [1385, 208] width 196 height 18
click at [1273, 166] on div "Custom Fields ( 0/3 )" at bounding box center [1395, 159] width 245 height 27
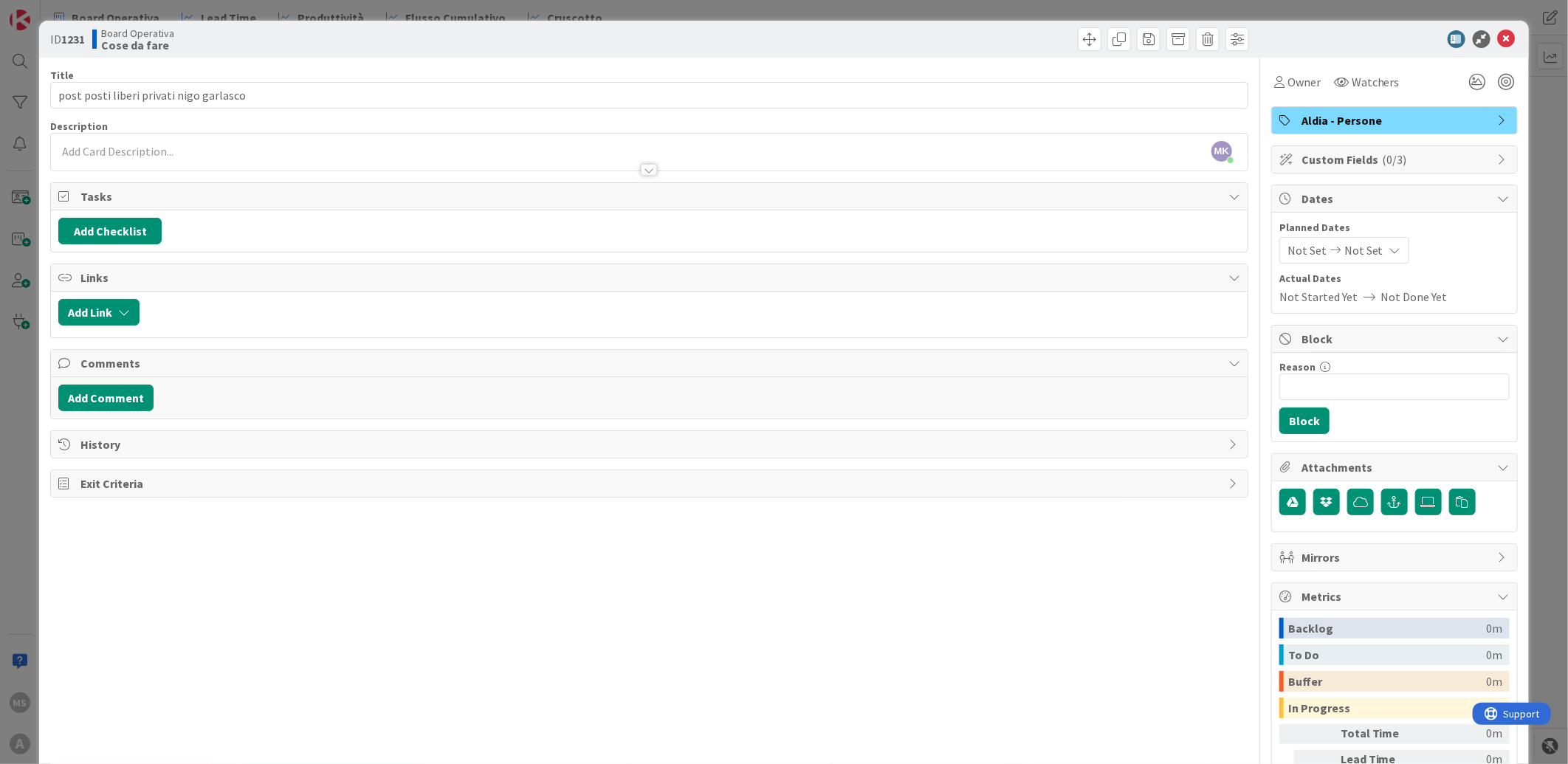
click at [1504, 38] on div at bounding box center [1387, 39] width 262 height 18
click at [1481, 113] on div "Aldia - Persone" at bounding box center [1395, 120] width 245 height 27
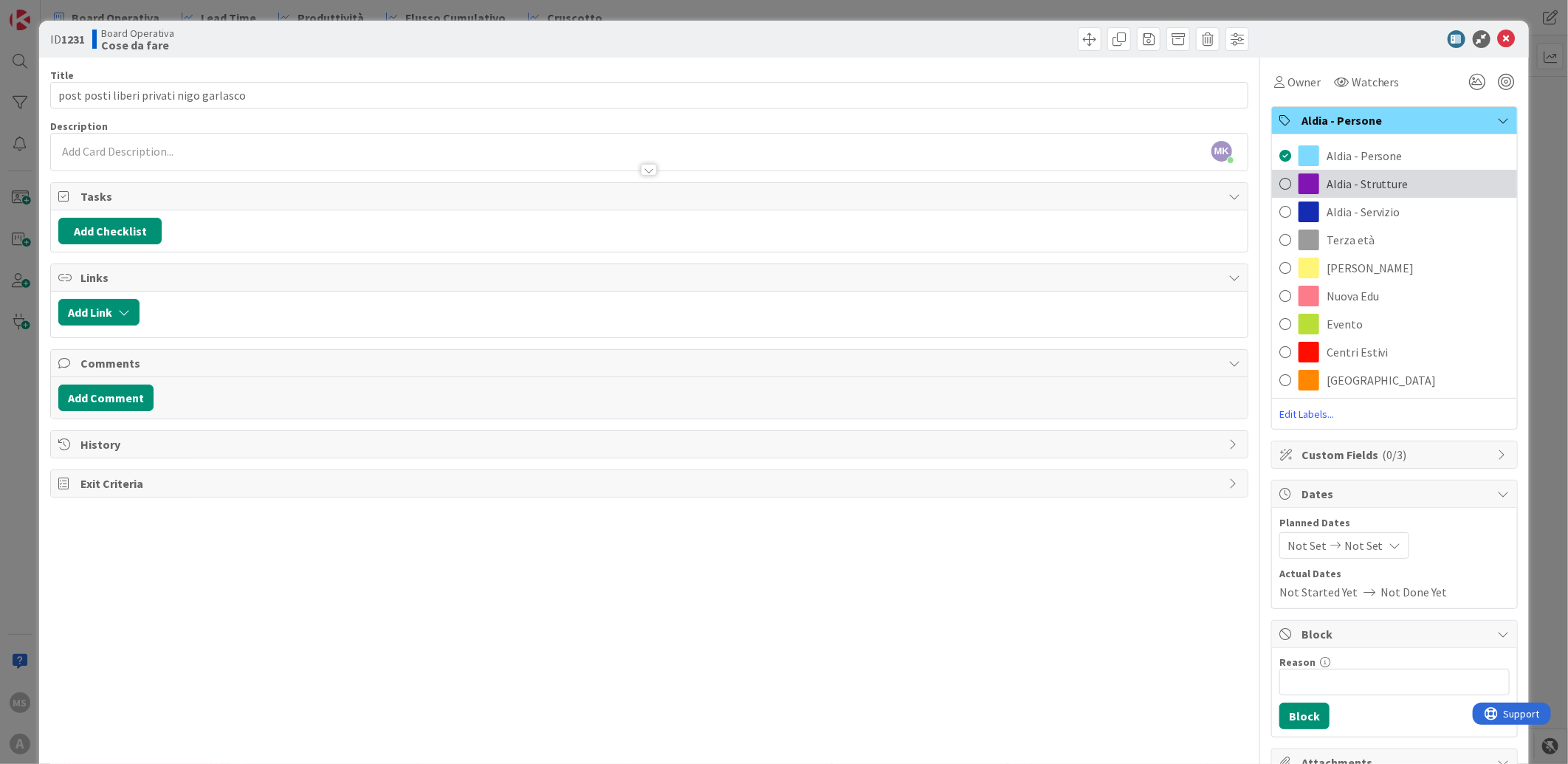
click at [1435, 174] on div "Aldia - Strutture" at bounding box center [1395, 184] width 245 height 28
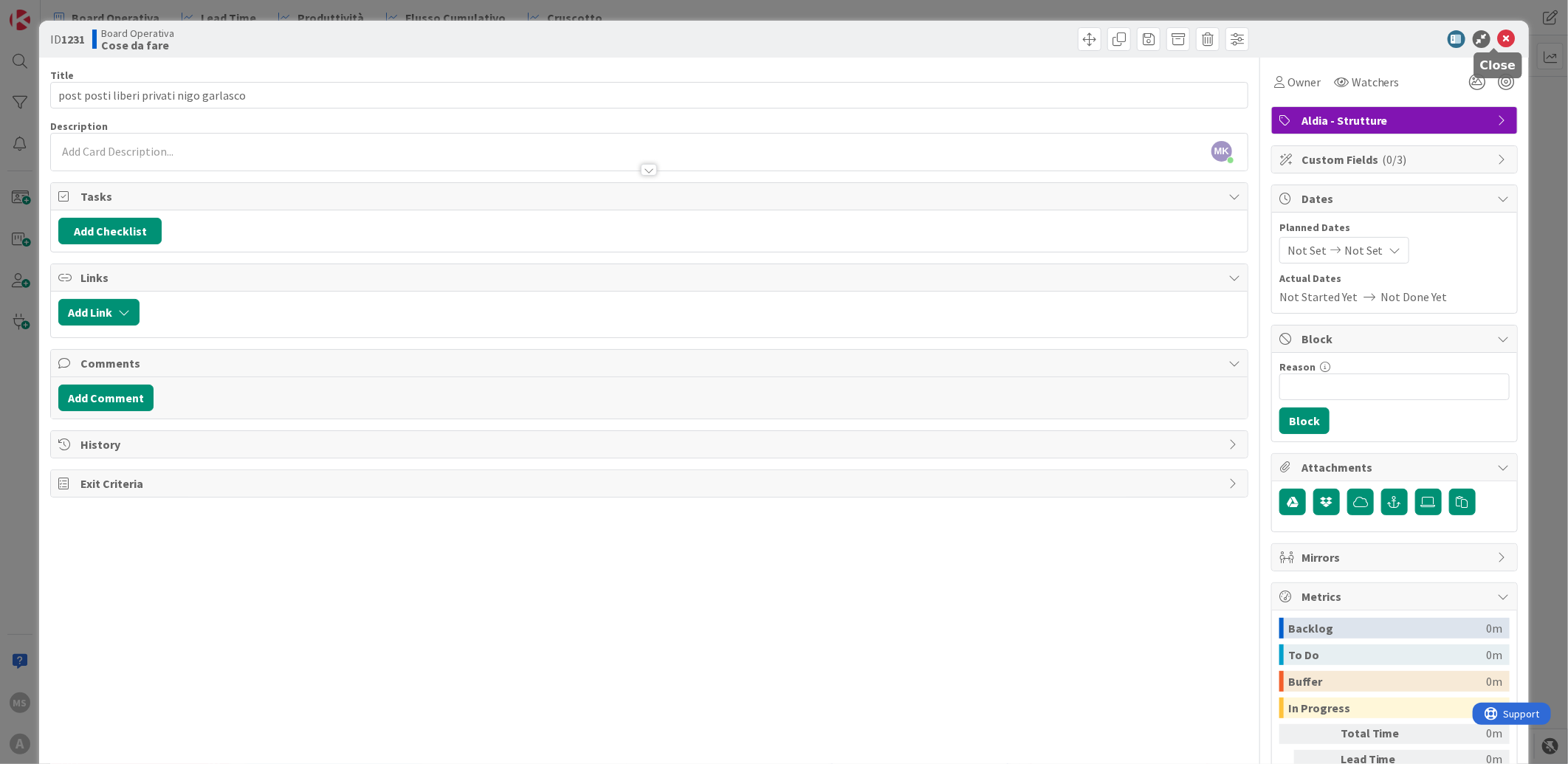
click at [1502, 47] on icon at bounding box center [1507, 39] width 18 height 18
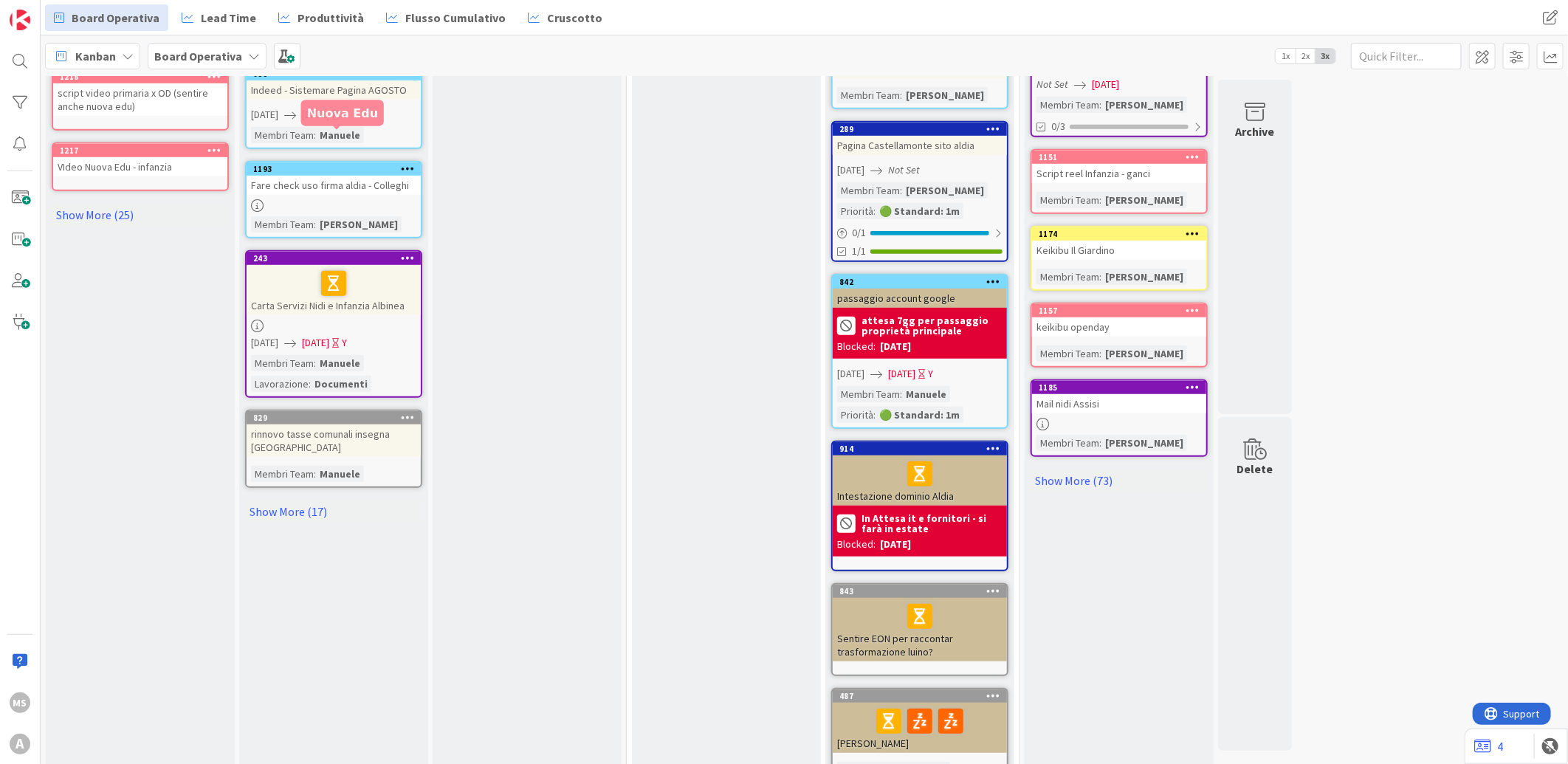
scroll to position [635, 0]
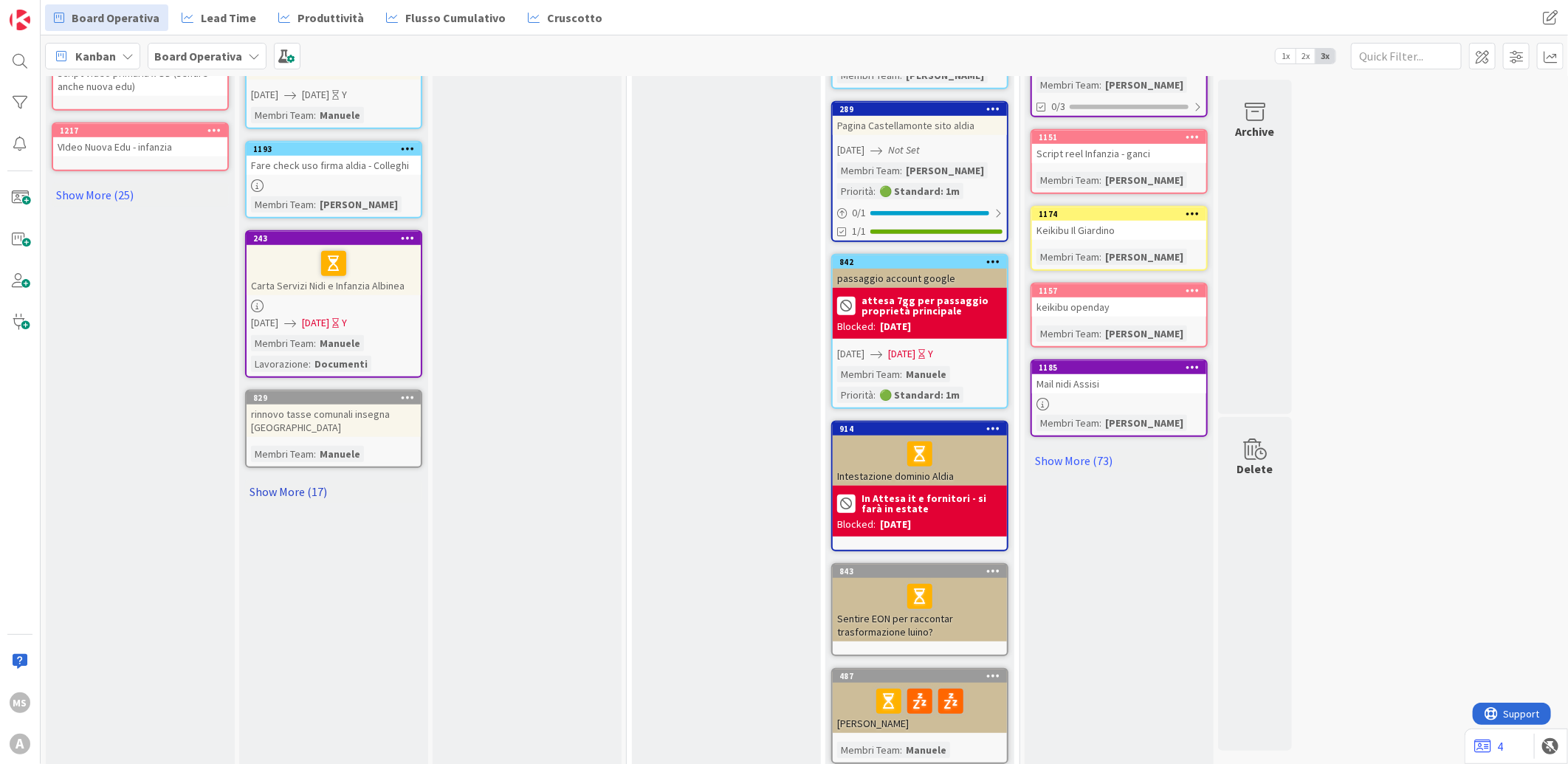
click at [308, 479] on link "Show More (17)" at bounding box center [333, 491] width 177 height 24
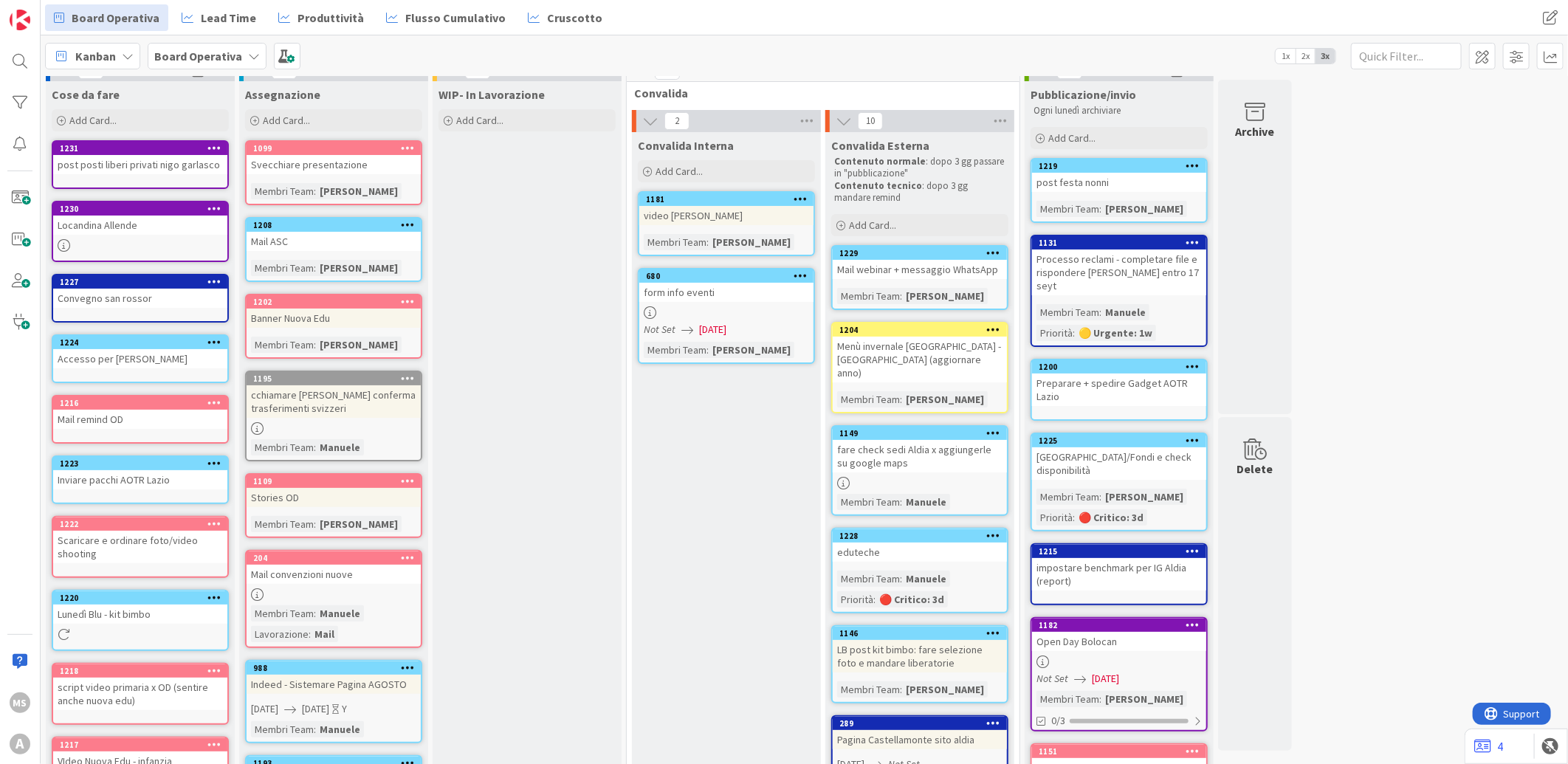
scroll to position [0, 0]
